Goal: Task Accomplishment & Management: Use online tool/utility

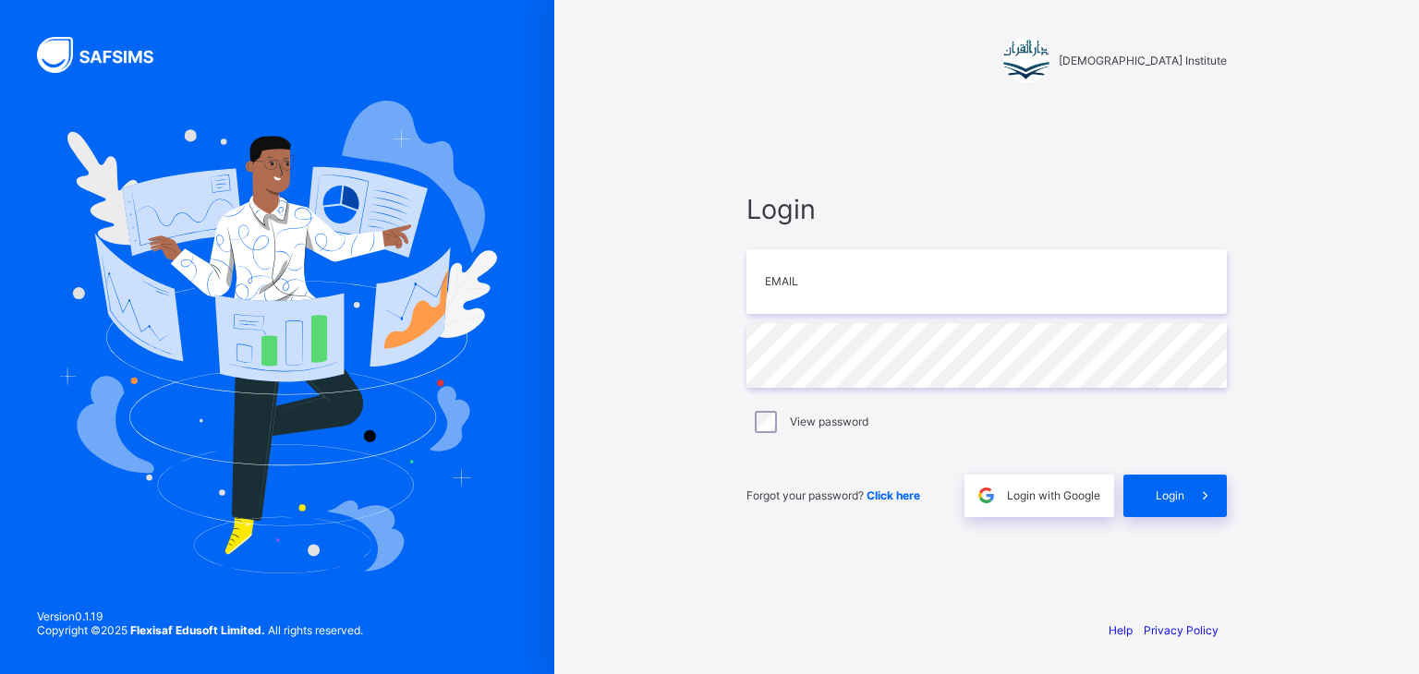
click at [647, 1] on div "Darul Quran Institute Login Email Password View password Forgot your password? …" at bounding box center [986, 337] width 864 height 674
click at [930, 281] on input "email" at bounding box center [986, 281] width 480 height 65
type input "**********"
click at [1156, 491] on span "Login" at bounding box center [1169, 496] width 29 height 14
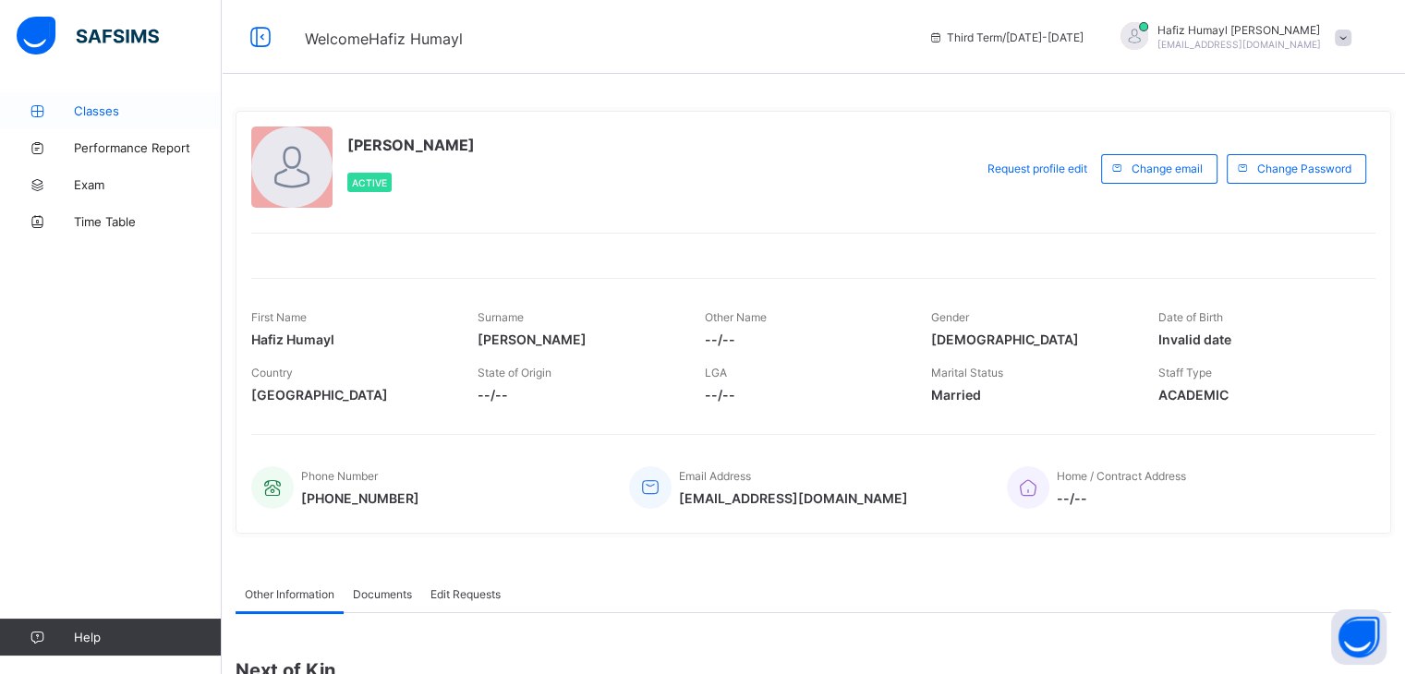
click at [177, 112] on span "Classes" at bounding box center [148, 110] width 148 height 15
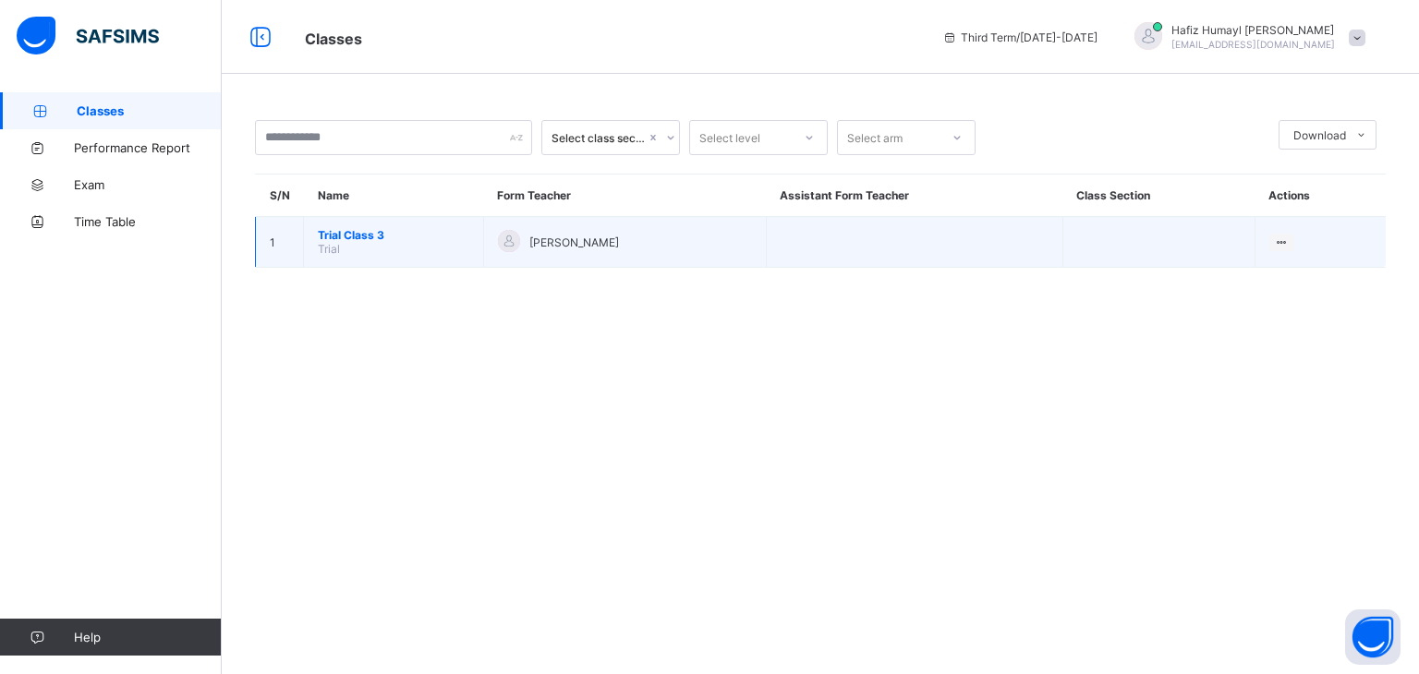
click at [370, 252] on td "Trial Class 3 Trial" at bounding box center [394, 242] width 180 height 51
click at [368, 236] on span "Trial Class 3" at bounding box center [393, 235] width 151 height 14
